Goal: Information Seeking & Learning: Learn about a topic

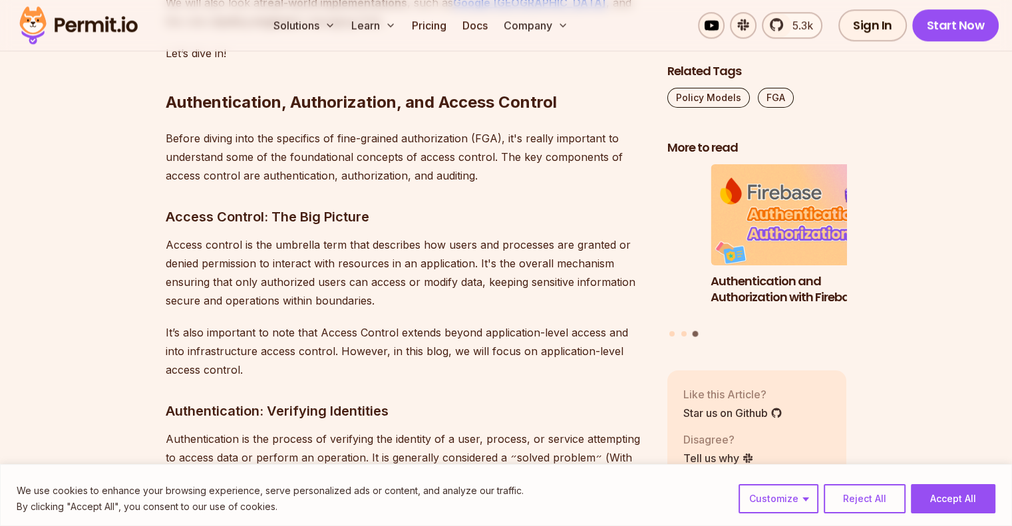
scroll to position [1331, 0]
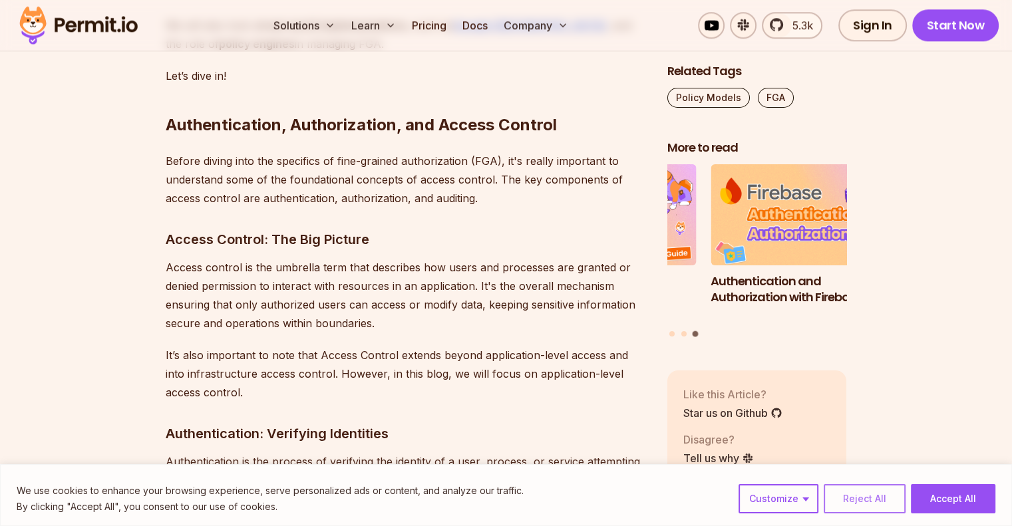
click at [870, 502] on button "Reject All" at bounding box center [865, 498] width 82 height 29
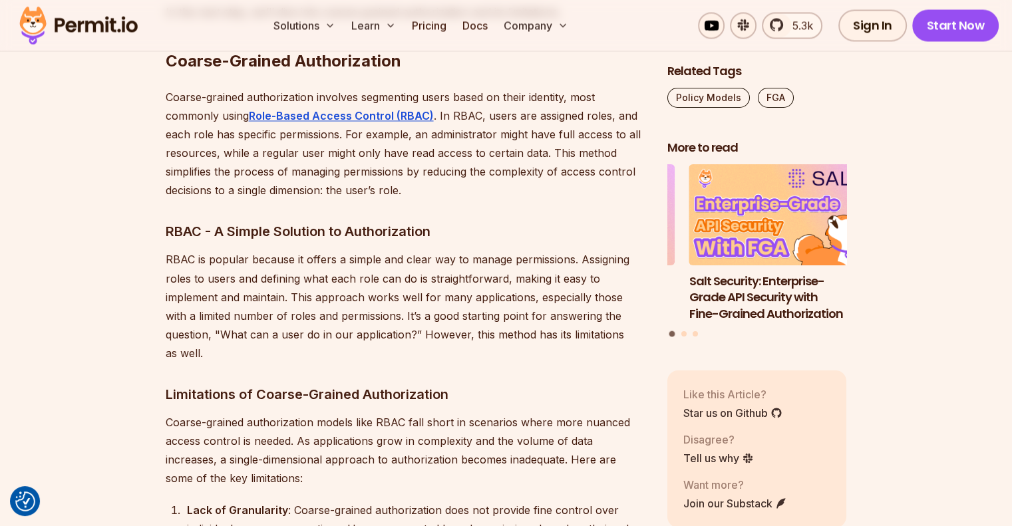
scroll to position [2329, 0]
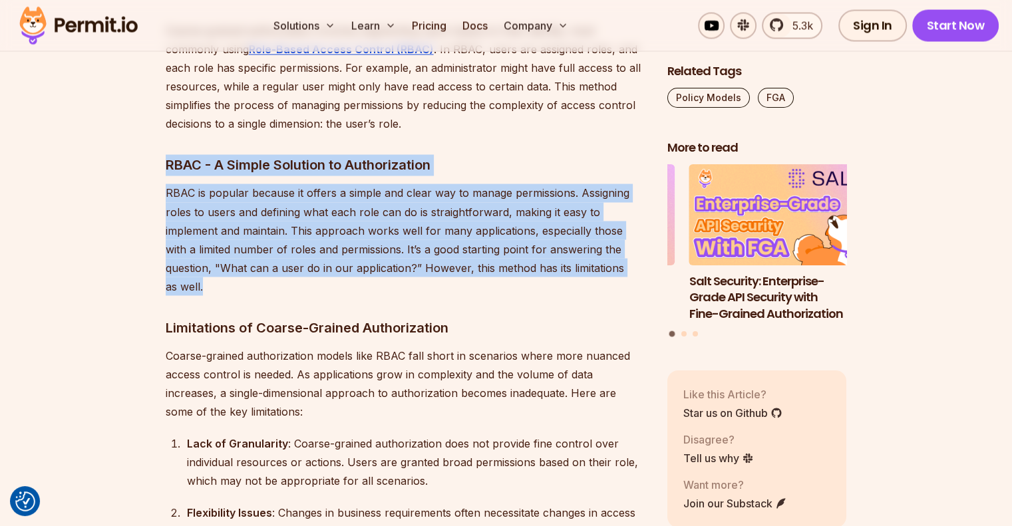
drag, startPoint x: 619, startPoint y: 254, endPoint x: 109, endPoint y: 134, distance: 523.7
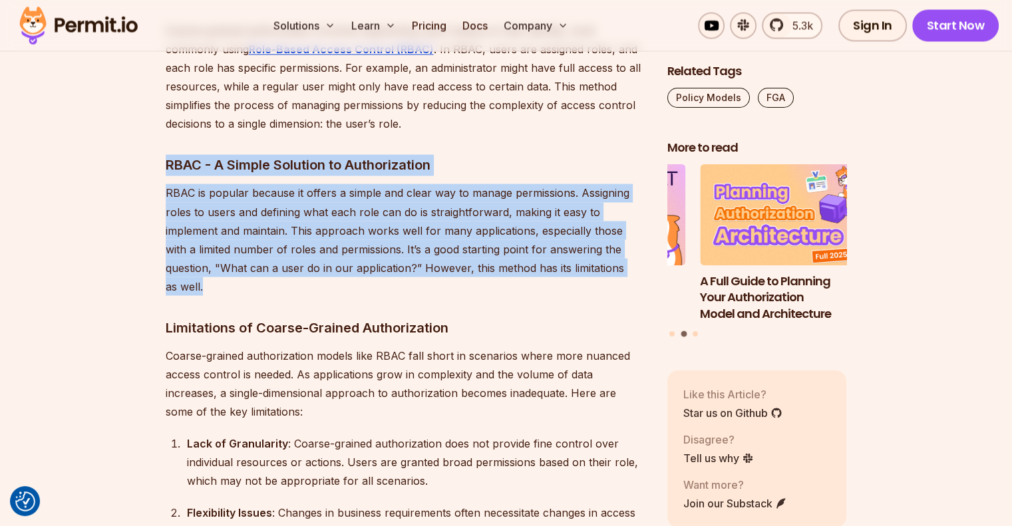
drag, startPoint x: 163, startPoint y: 144, endPoint x: 634, endPoint y: 248, distance: 481.7
click at [631, 249] on p "RBAC is popular because it offers a simple and clear way to manage permissions.…" at bounding box center [406, 240] width 481 height 112
click at [628, 250] on p "RBAC is popular because it offers a simple and clear way to manage permissions.…" at bounding box center [406, 240] width 481 height 112
drag, startPoint x: 628, startPoint y: 250, endPoint x: 109, endPoint y: 132, distance: 532.2
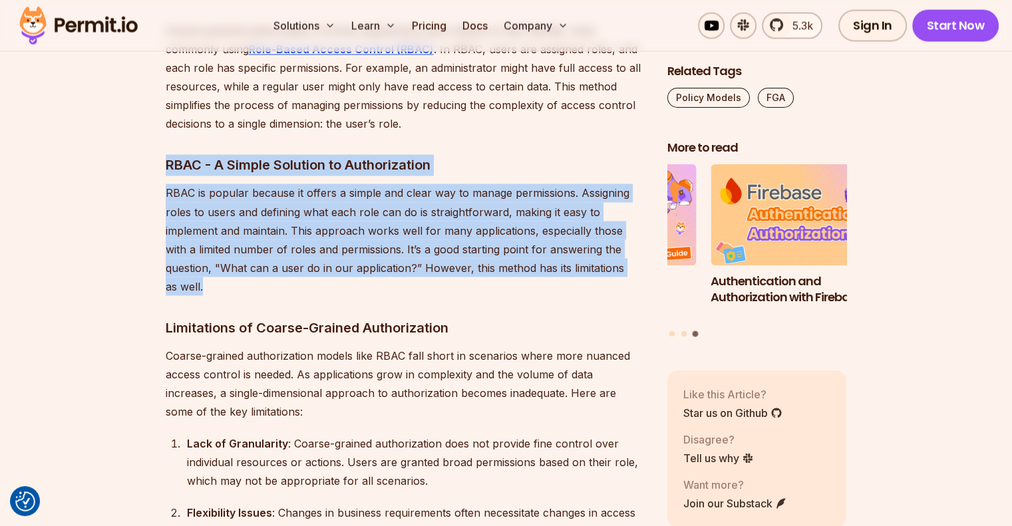
drag, startPoint x: 632, startPoint y: 251, endPoint x: 104, endPoint y: 134, distance: 540.5
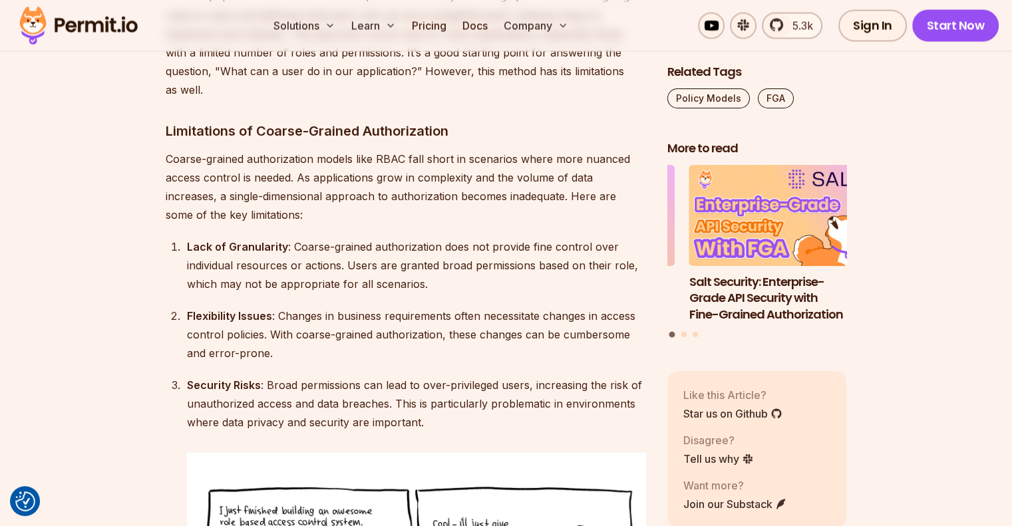
scroll to position [2529, 0]
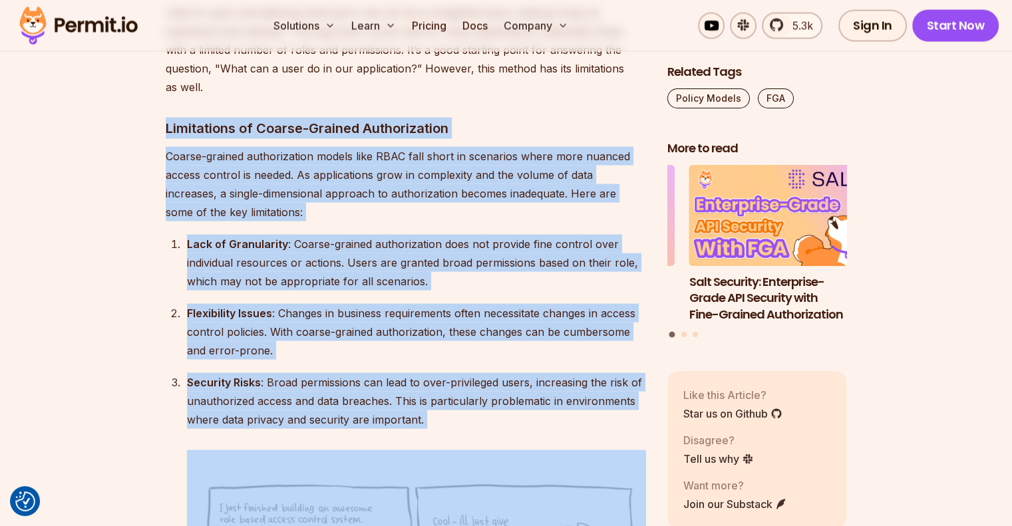
drag, startPoint x: 156, startPoint y: 90, endPoint x: 482, endPoint y: 414, distance: 459.8
click at [447, 390] on div "Security Risks : Broad permissions can lead to over-privileged users, increasin…" at bounding box center [416, 401] width 459 height 56
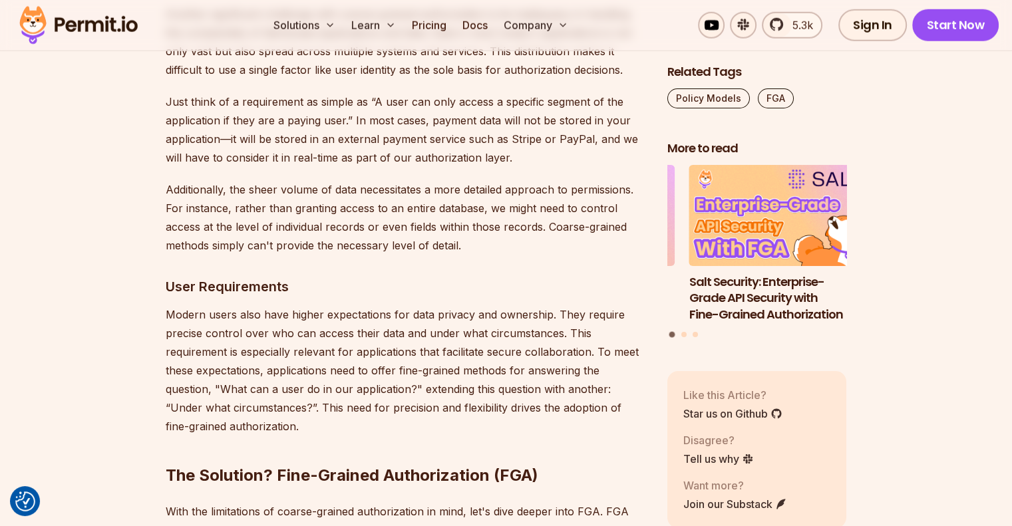
scroll to position [3660, 0]
